Goal: Navigation & Orientation: Find specific page/section

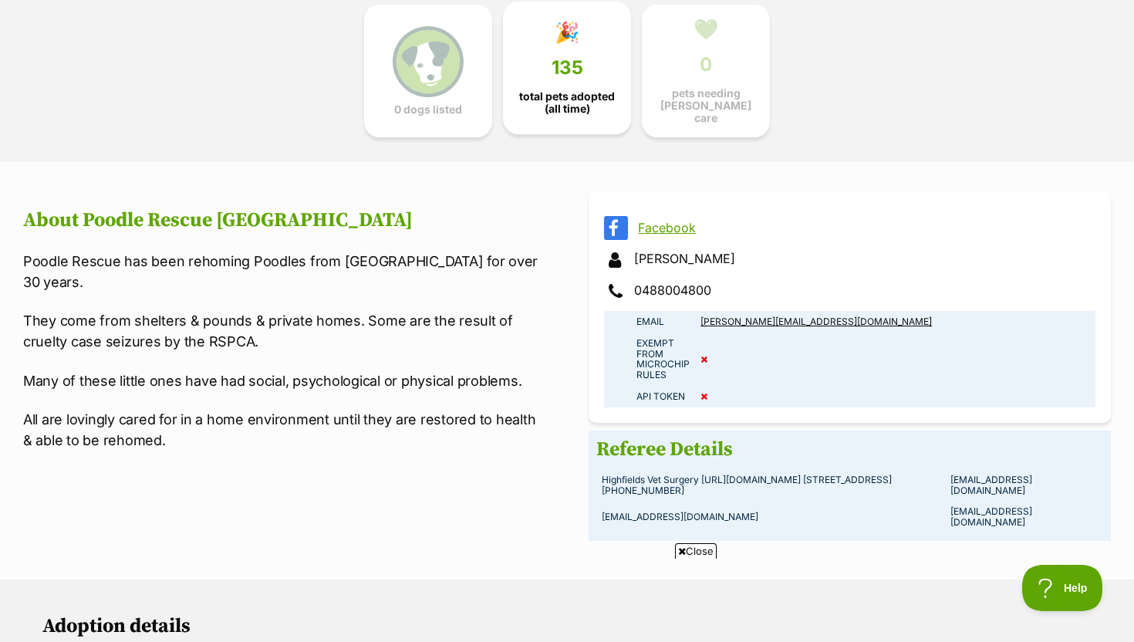
click at [557, 86] on link "🎉 135 total pets adopted (all time)" at bounding box center [567, 68] width 128 height 133
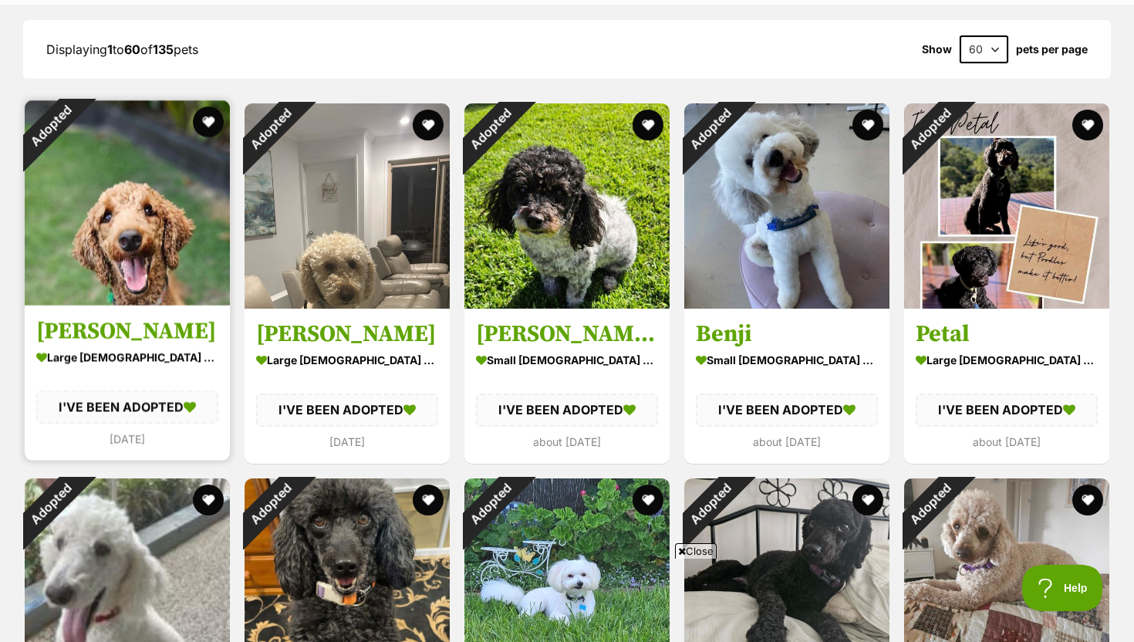
click at [167, 187] on img at bounding box center [127, 202] width 205 height 205
